Goal: Information Seeking & Learning: Learn about a topic

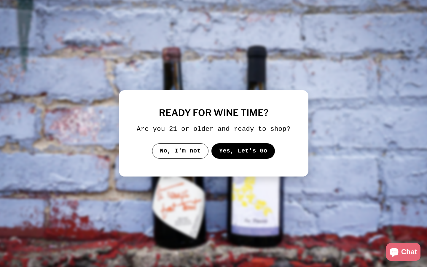
click at [236, 153] on button "Yes, Let's Go" at bounding box center [243, 150] width 64 height 15
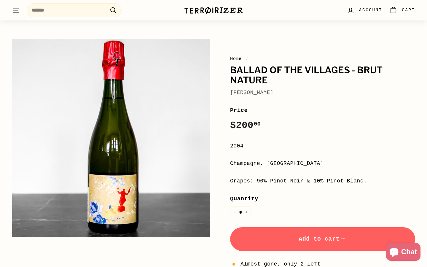
scroll to position [45, 0]
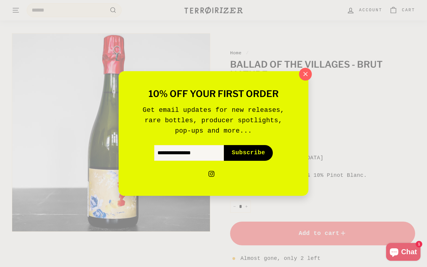
click at [306, 74] on icon "button" at bounding box center [306, 74] width 4 height 4
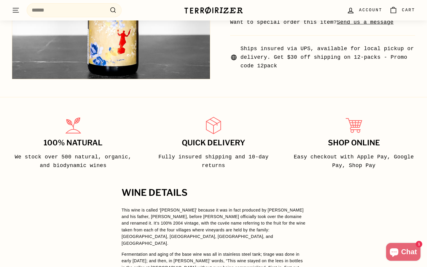
scroll to position [397, 0]
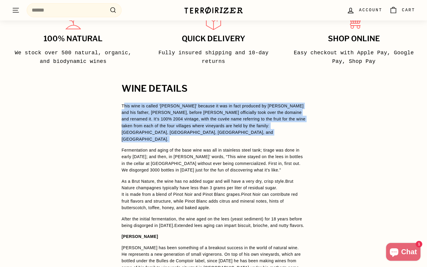
drag, startPoint x: 125, startPoint y: 107, endPoint x: 187, endPoint y: 135, distance: 68.1
click at [187, 136] on p "This wine is called ‘[PERSON_NAME]’ because it was in fact produced by [PERSON_…" at bounding box center [214, 123] width 184 height 40
click at [187, 135] on p "This wine is called ‘[PERSON_NAME]’ because it was in fact produced by [PERSON_…" at bounding box center [214, 123] width 184 height 40
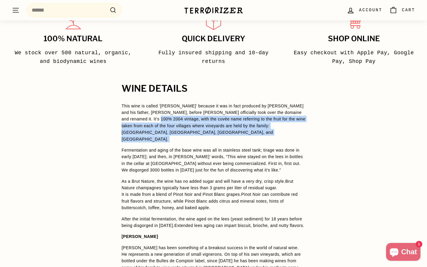
drag, startPoint x: 187, startPoint y: 135, endPoint x: 158, endPoint y: 121, distance: 32.4
click at [158, 121] on p "This wine is called ‘[PERSON_NAME]’ because it was in fact produced by [PERSON_…" at bounding box center [214, 123] width 184 height 40
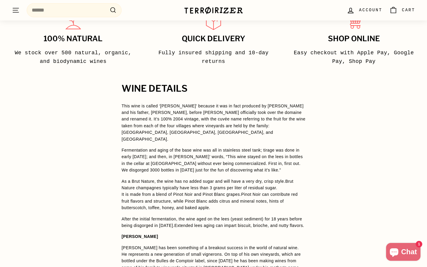
click at [167, 152] on span "Fermentation and aging of the base wine was all in stainless steel tank; tirage…" at bounding box center [212, 160] width 181 height 25
drag, startPoint x: 161, startPoint y: 174, endPoint x: 289, endPoint y: 176, distance: 127.7
click at [284, 179] on span "As a Brut Nature, the wine has no added sugar and will have a very dry, crisp s…" at bounding box center [203, 181] width 163 height 5
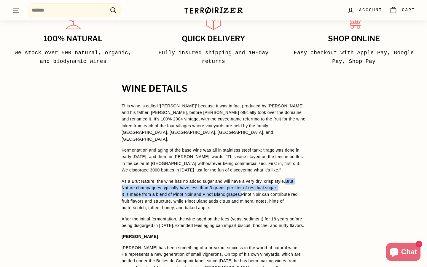
drag, startPoint x: 290, startPoint y: 175, endPoint x: 245, endPoint y: 188, distance: 46.6
click at [245, 188] on p "As a Brut Nature, the wine has no added sugar and will have a very dry, crisp s…" at bounding box center [214, 194] width 184 height 33
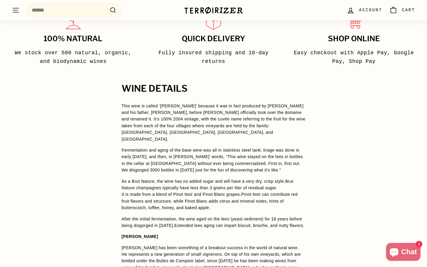
click at [245, 192] on span "Pinot Noir can contribute red fruit flavors and structure, while Pinot Blanc ad…" at bounding box center [210, 201] width 176 height 18
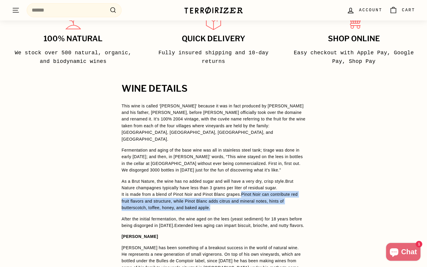
drag, startPoint x: 245, startPoint y: 188, endPoint x: 216, endPoint y: 204, distance: 33.2
click at [216, 204] on p "As a Brut Nature, the wine has no added sugar and will have a very dry, crisp s…" at bounding box center [214, 194] width 184 height 33
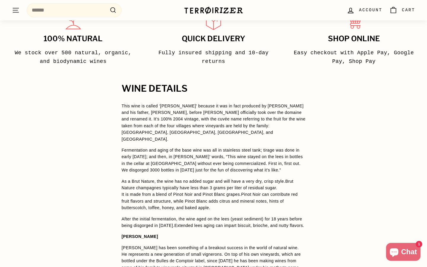
drag, startPoint x: 219, startPoint y: 201, endPoint x: 204, endPoint y: 227, distance: 30.6
click at [204, 227] on span "This wine is called ‘[PERSON_NAME]’ because it was in fact produced by [PERSON_…" at bounding box center [214, 206] width 184 height 206
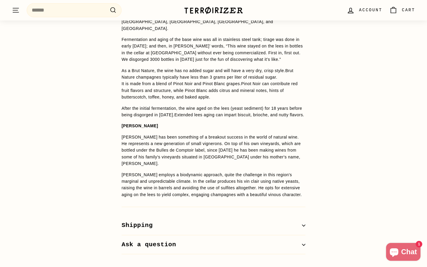
scroll to position [526, 0]
